Goal: Information Seeking & Learning: Learn about a topic

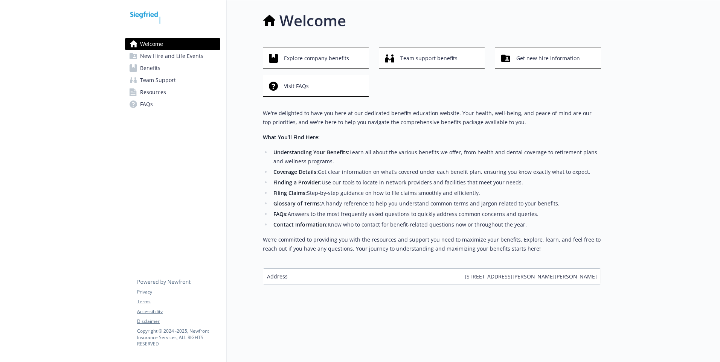
click at [164, 57] on span "New Hire and Life Events" at bounding box center [171, 56] width 63 height 12
